Goal: Task Accomplishment & Management: Use online tool/utility

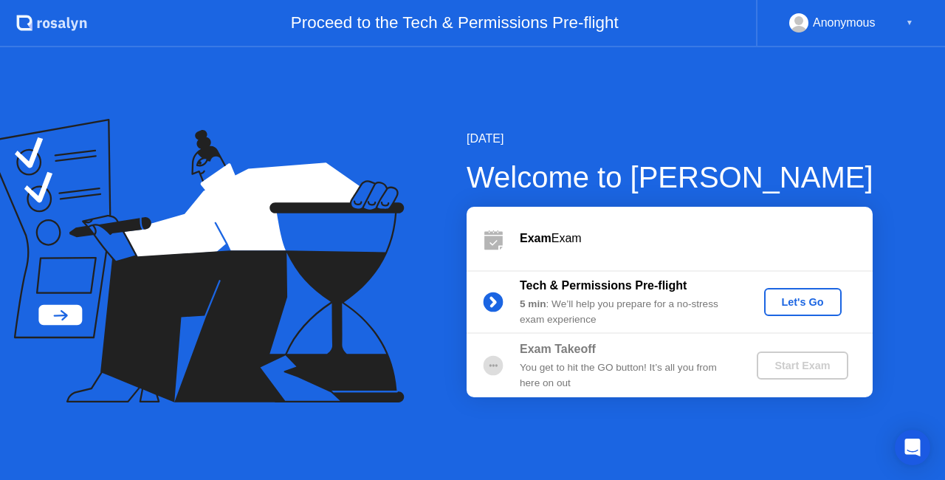
click at [798, 301] on div "Let's Go" at bounding box center [803, 302] width 66 height 12
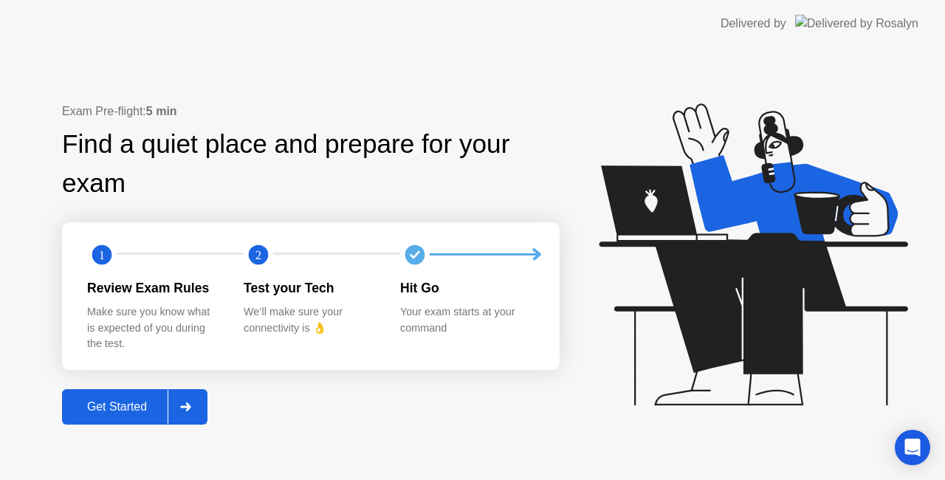
click at [111, 406] on div "Get Started" at bounding box center [116, 406] width 101 height 13
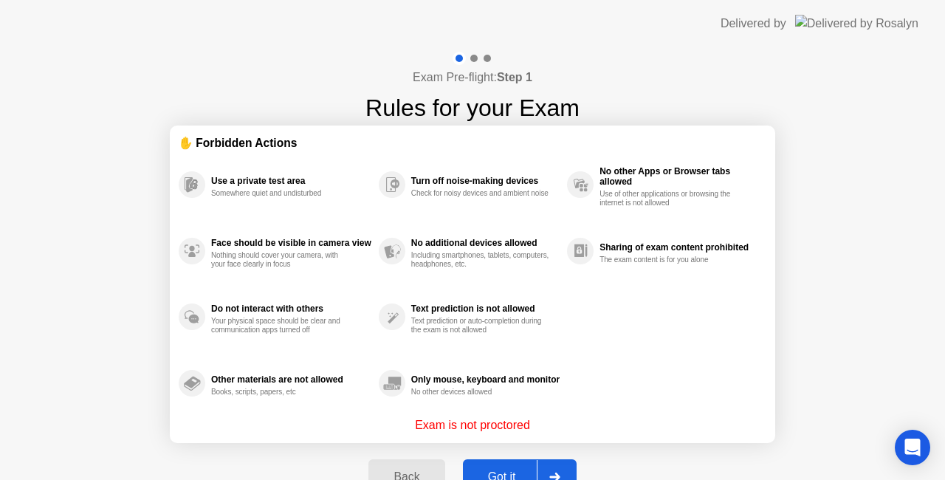
click at [493, 467] on button "Got it" at bounding box center [520, 476] width 114 height 35
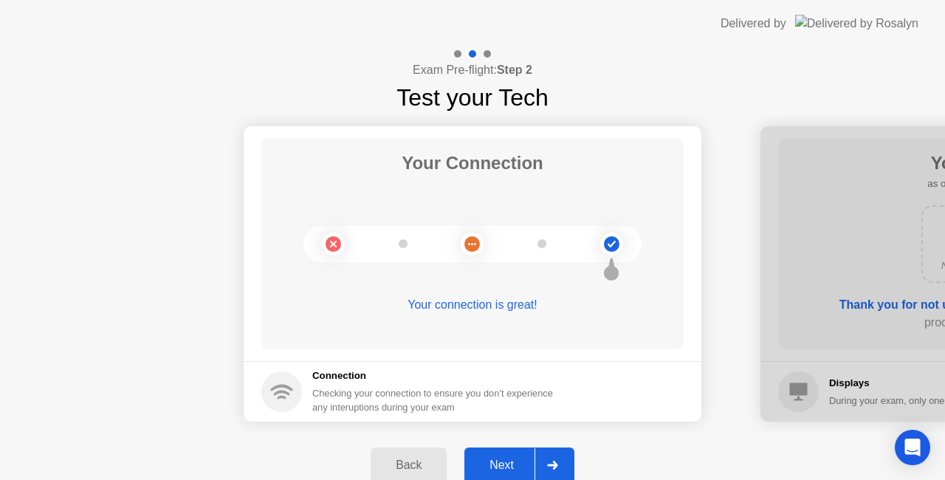
click at [490, 463] on div "Next" at bounding box center [502, 464] width 66 height 13
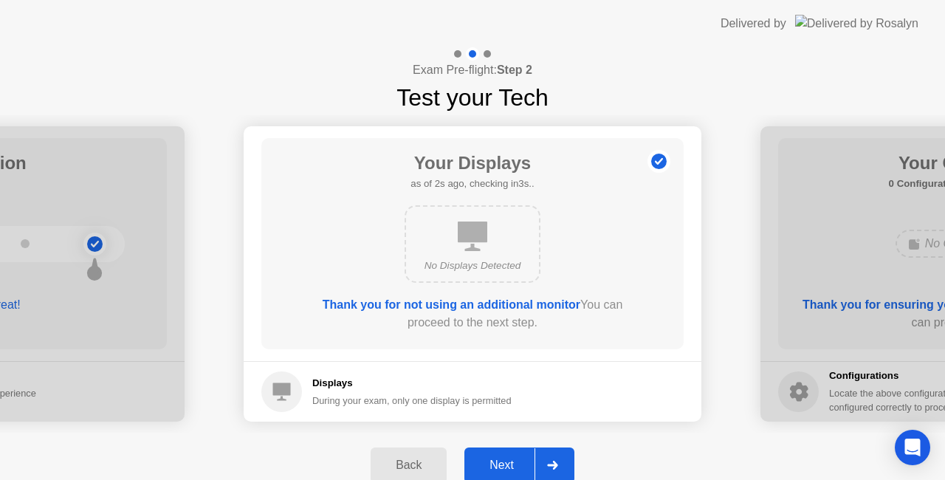
click at [490, 463] on div "Next" at bounding box center [502, 464] width 66 height 13
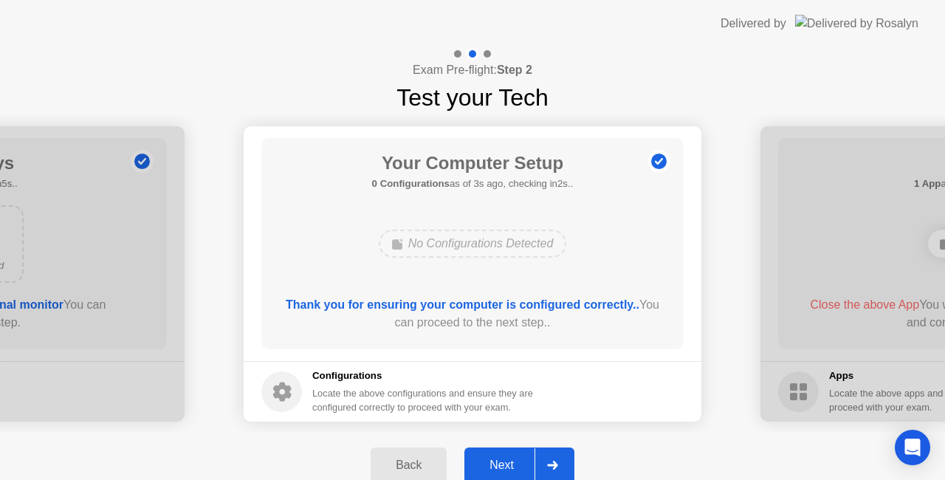
click at [490, 463] on div "Next" at bounding box center [502, 464] width 66 height 13
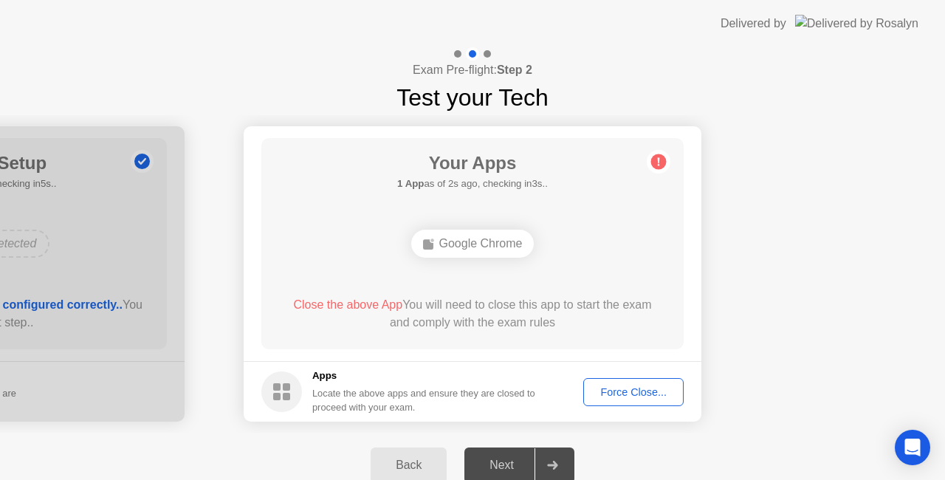
click at [613, 386] on div "Force Close..." at bounding box center [633, 392] width 90 height 12
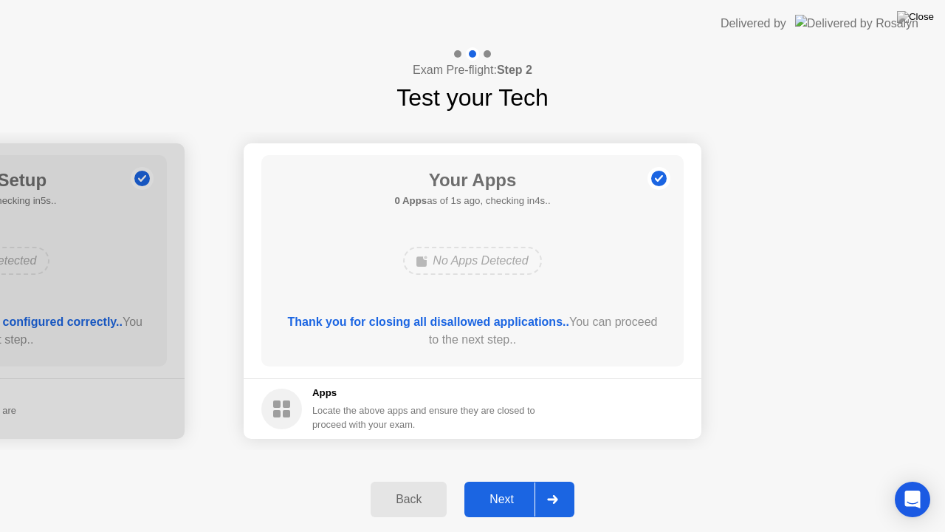
click at [492, 479] on div "Next" at bounding box center [502, 498] width 66 height 13
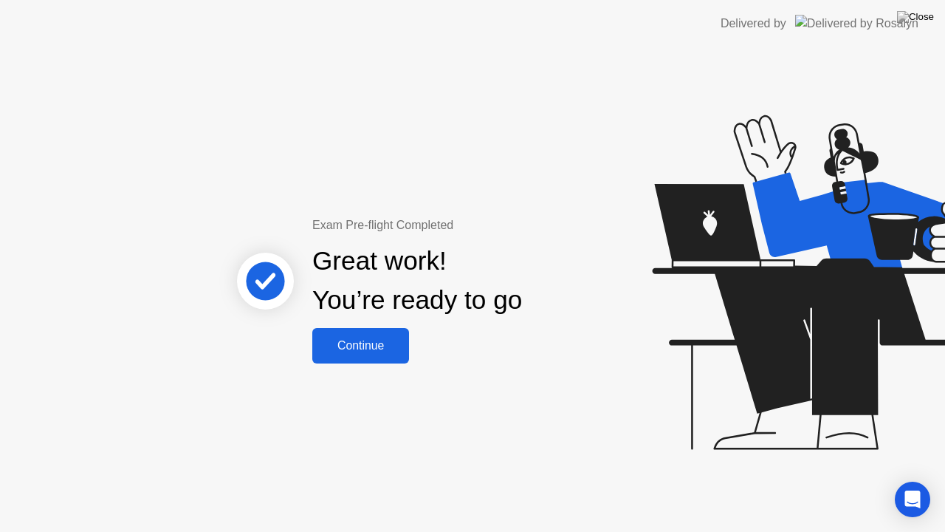
click at [332, 347] on div "Continue" at bounding box center [361, 345] width 88 height 13
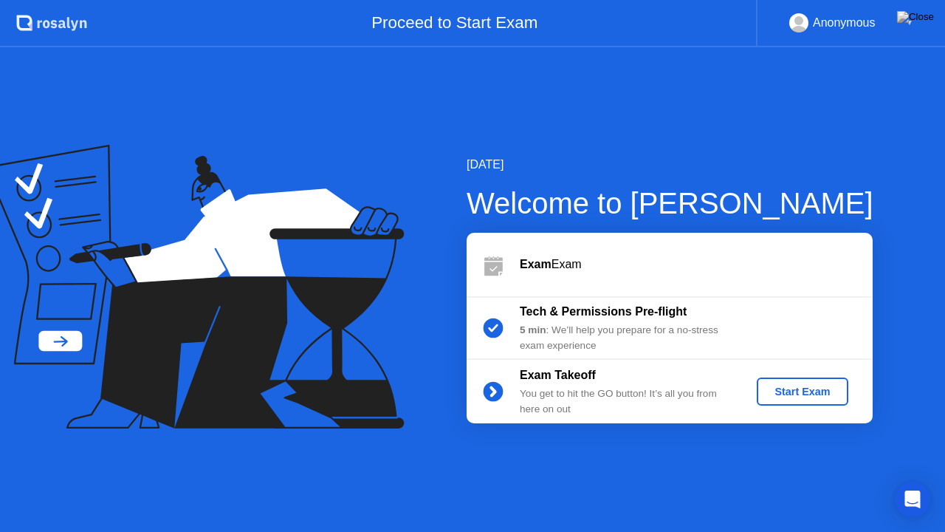
click at [769, 391] on div "Start Exam" at bounding box center [802, 391] width 79 height 12
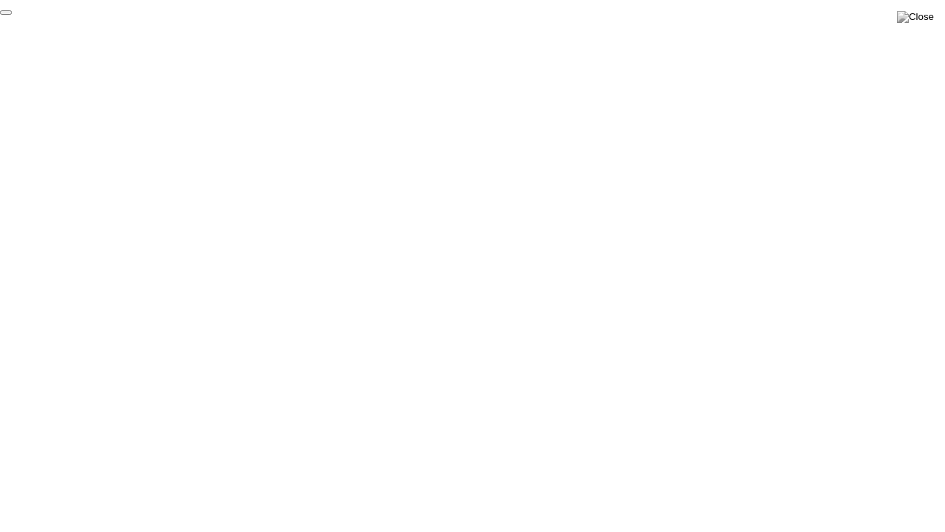
click div "End Proctoring Session"
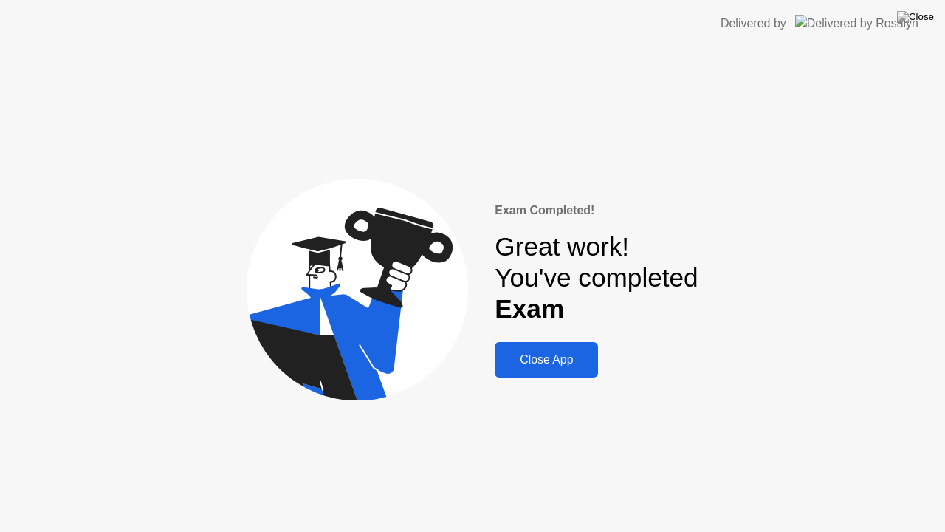
click at [579, 357] on div "Close App" at bounding box center [546, 359] width 95 height 13
